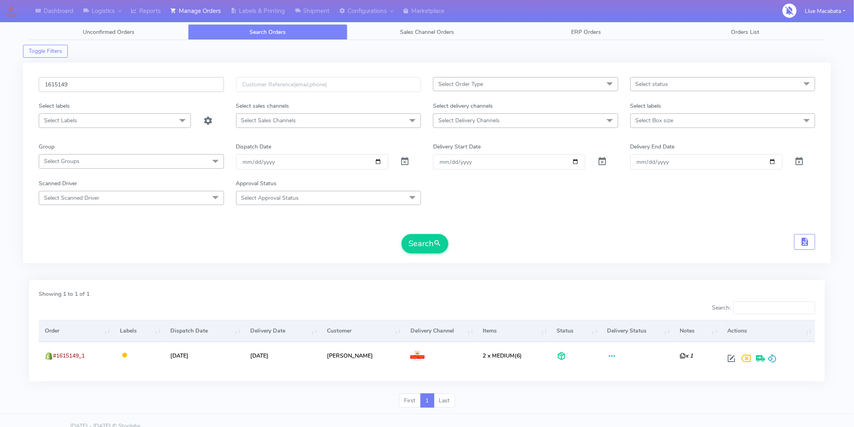
click at [155, 82] on input "1615149" at bounding box center [131, 84] width 185 height 15
paste input "4642"
type input "1614642"
click at [413, 228] on form "1614642 Select Order Type Select All MEALS ATAVI One Off Pasta Club Gift Kit Ev…" at bounding box center [427, 165] width 776 height 176
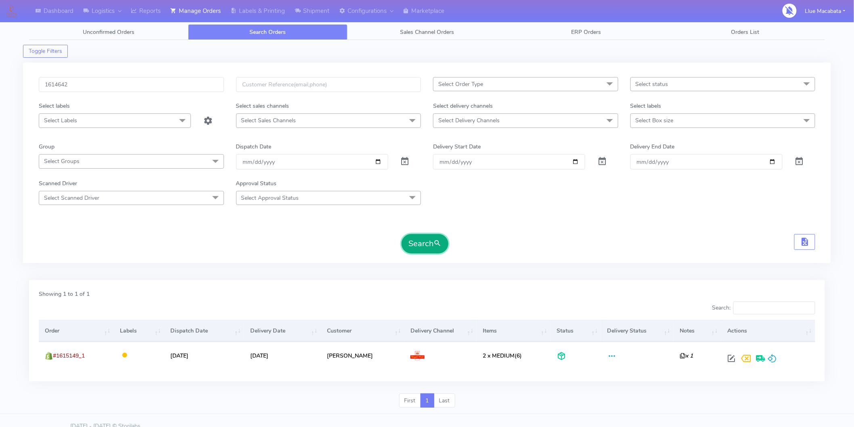
click at [413, 236] on button "Search" at bounding box center [424, 243] width 47 height 19
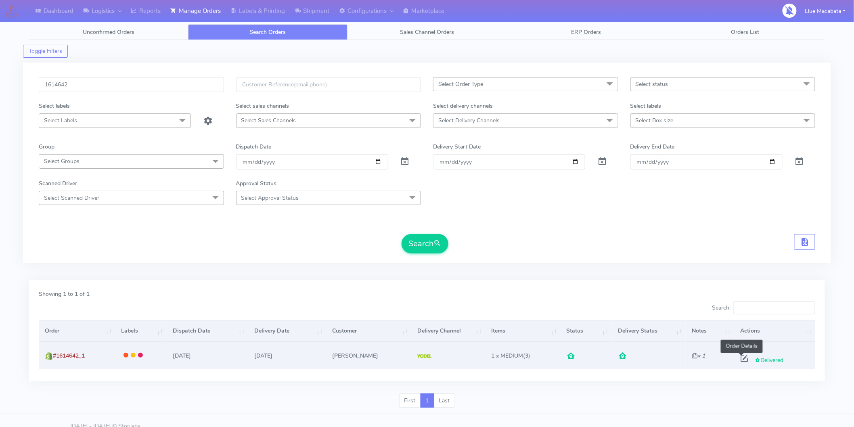
click at [741, 362] on span at bounding box center [744, 360] width 15 height 8
select select "5"
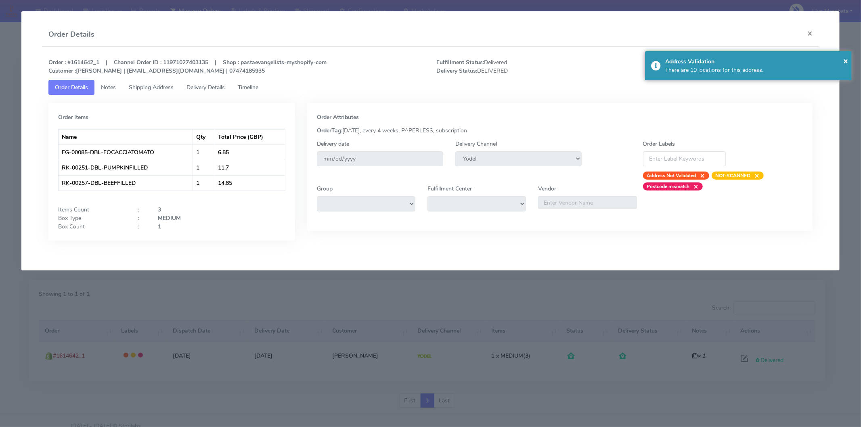
click at [222, 89] on span "Delivery Details" at bounding box center [205, 88] width 38 height 8
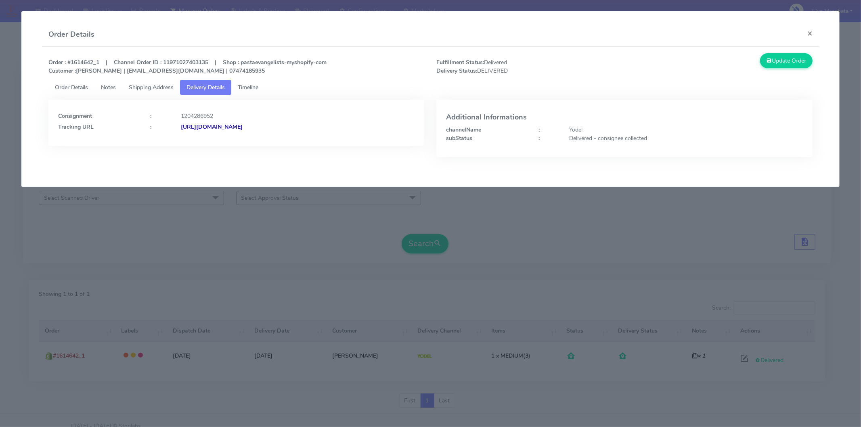
click at [242, 124] on strong "[URL][DOMAIN_NAME]" at bounding box center [212, 127] width 62 height 8
